Goal: Transaction & Acquisition: Purchase product/service

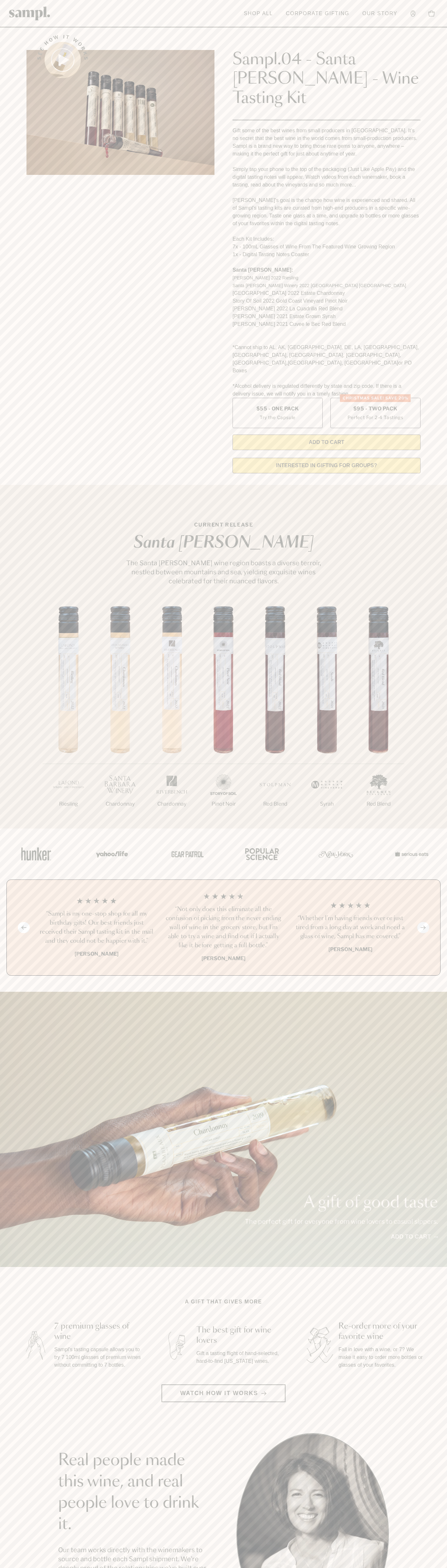
click at [47, 6] on link at bounding box center [29, 13] width 42 height 20
click at [427, 1567] on html "Skip to main content Toggle navigation menu Shop All Corporate Gifting Our Stor…" at bounding box center [224, 1304] width 447 height 2608
click at [83, 1567] on html "Skip to main content Toggle navigation menu Shop All Corporate Gifting Our Stor…" at bounding box center [224, 1304] width 447 height 2608
click at [29, 929] on div "Previous slide Next slide “Not only does this eliminate all the confusion of pi…" at bounding box center [224, 927] width 434 height 96
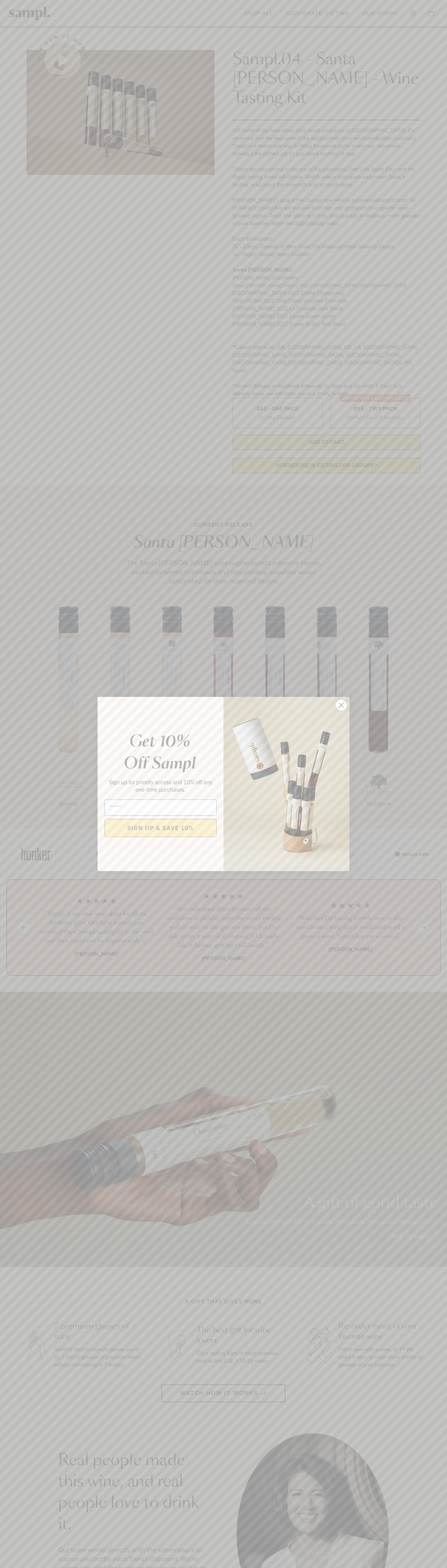
click at [341, 705] on icon "Close dialog" at bounding box center [341, 705] width 4 height 4
